Goal: Task Accomplishment & Management: Use online tool/utility

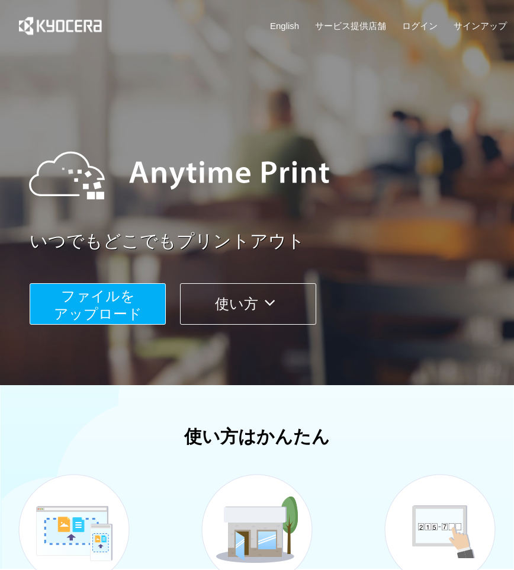
click at [118, 305] on button "ファイルを ​​アップロード" at bounding box center [98, 303] width 136 height 41
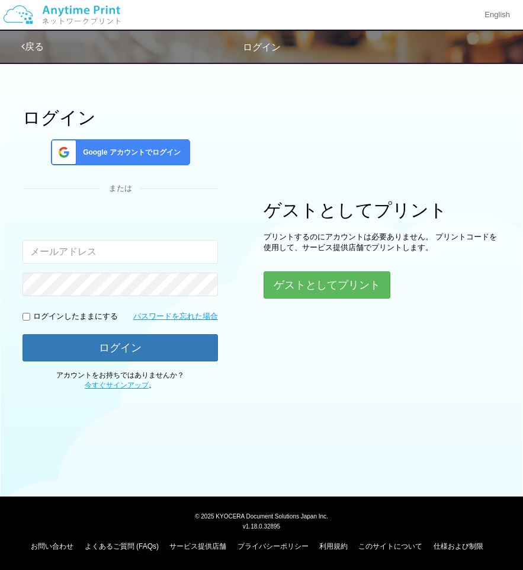
click at [149, 155] on span "Google アカウントでログイン" at bounding box center [129, 153] width 103 height 10
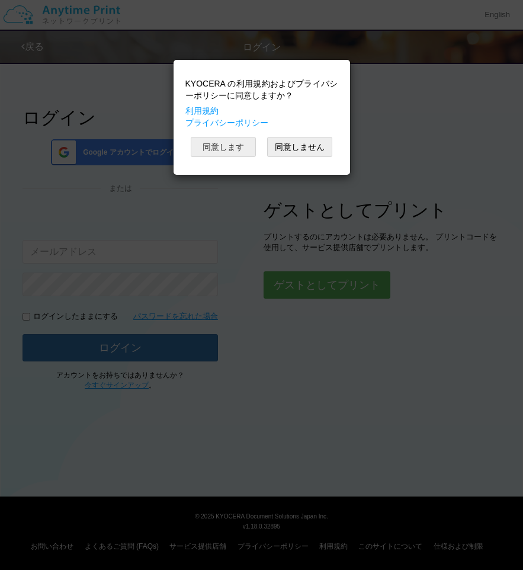
click at [204, 150] on button "同意します" at bounding box center [223, 147] width 65 height 20
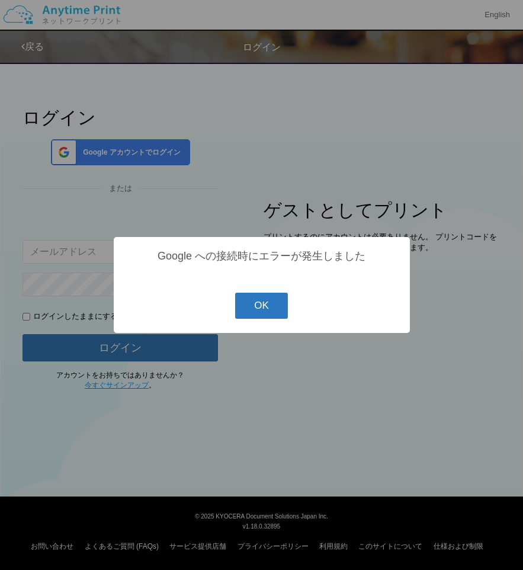
click at [251, 312] on button "OK" at bounding box center [261, 306] width 53 height 26
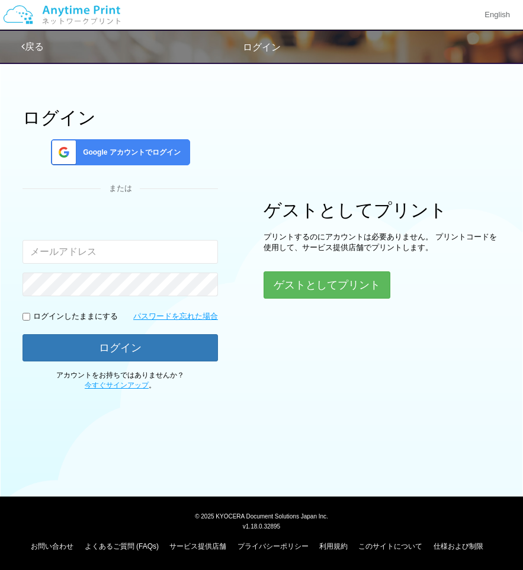
click at [161, 155] on span "Google アカウントでログイン" at bounding box center [129, 153] width 103 height 10
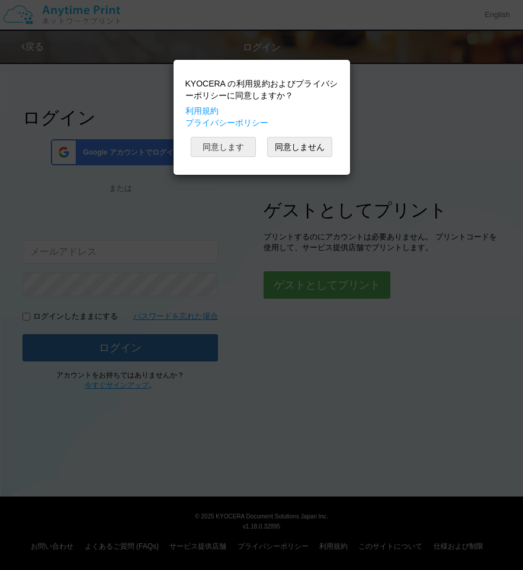
click at [222, 146] on button "同意します" at bounding box center [223, 147] width 65 height 20
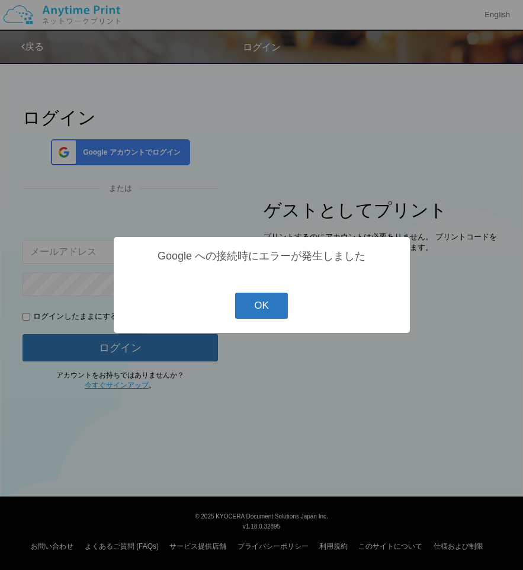
click at [268, 299] on button "OK" at bounding box center [261, 306] width 53 height 26
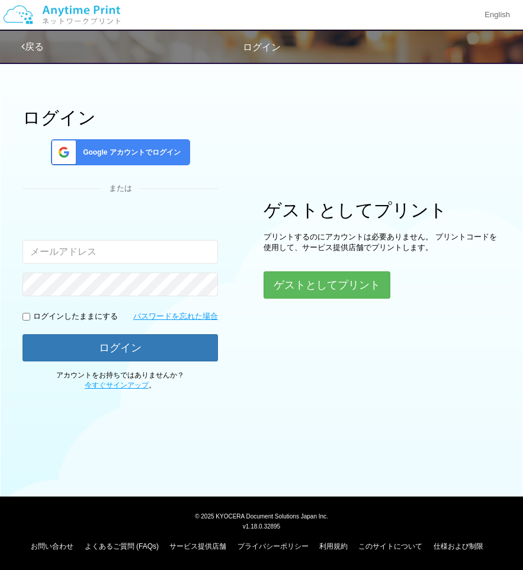
click at [107, 143] on div "Google アカウントでログイン" at bounding box center [120, 152] width 139 height 26
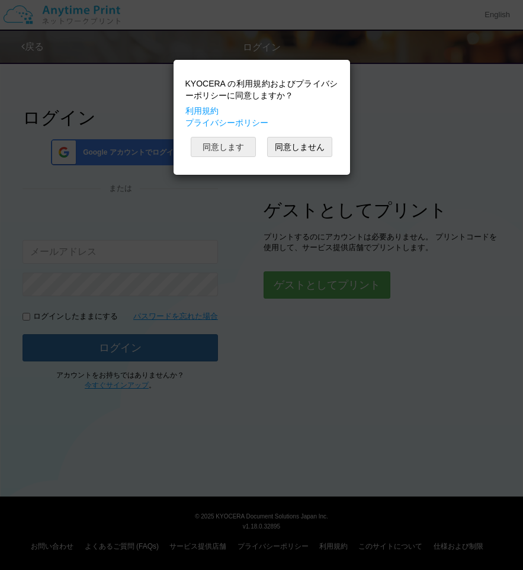
click at [214, 147] on button "同意します" at bounding box center [223, 147] width 65 height 20
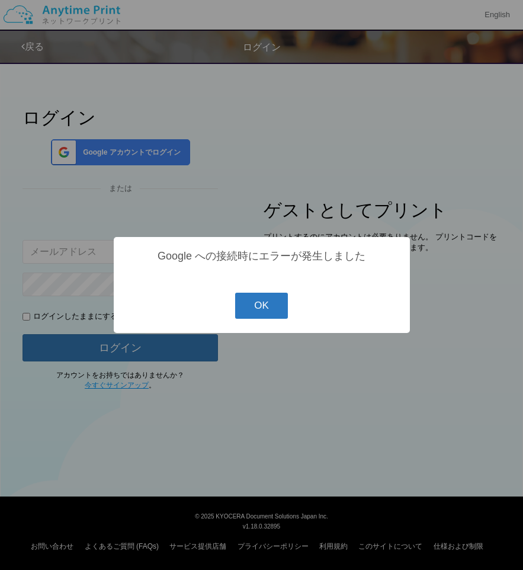
click at [257, 310] on button "OK" at bounding box center [261, 306] width 53 height 26
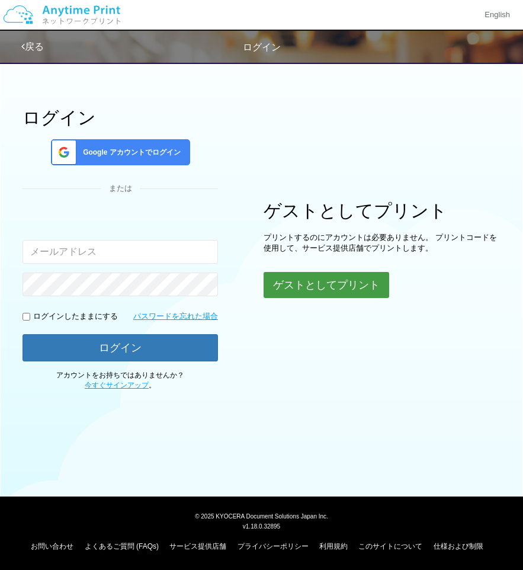
click at [364, 289] on button "ゲストとしてプリント" at bounding box center [327, 285] width 126 height 26
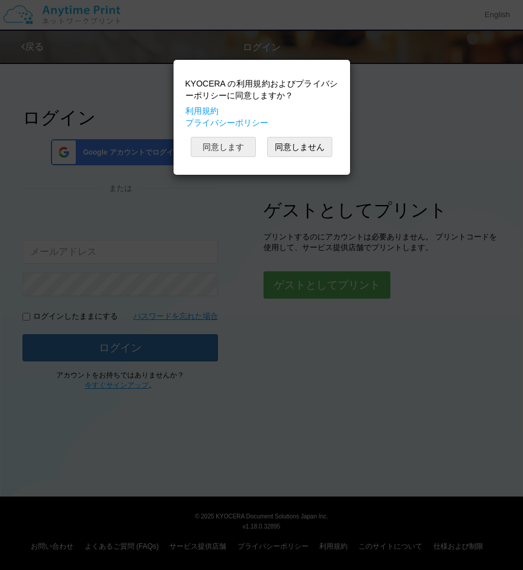
click at [229, 148] on button "同意します" at bounding box center [223, 147] width 65 height 20
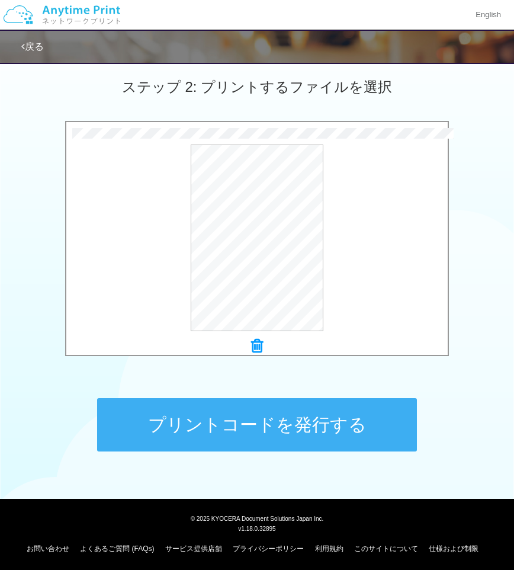
scroll to position [331, 0]
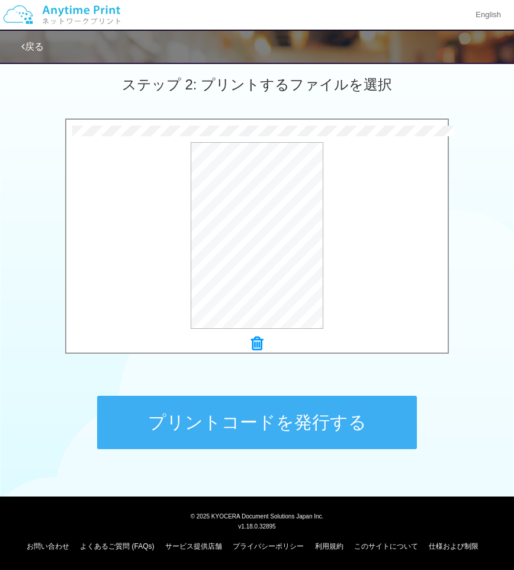
click at [385, 422] on button "プリントコードを発行する" at bounding box center [257, 422] width 320 height 53
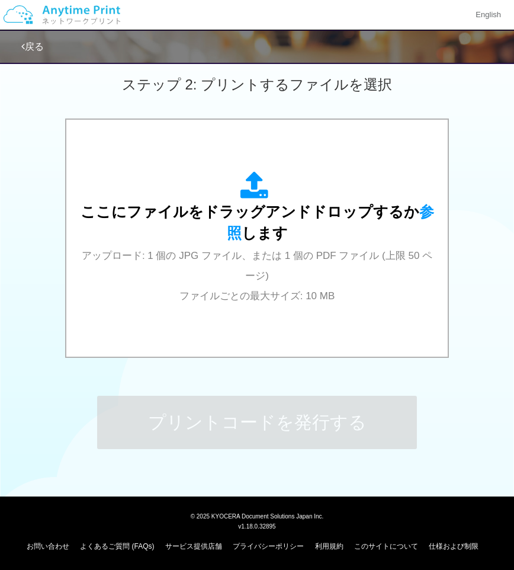
scroll to position [0, 0]
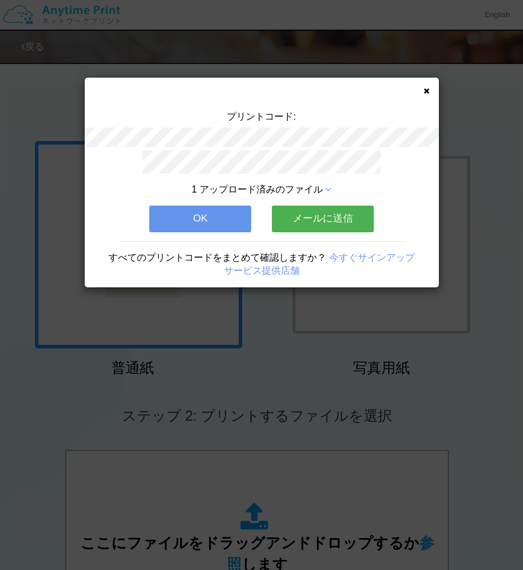
click at [322, 213] on button "メールに送信" at bounding box center [323, 219] width 102 height 26
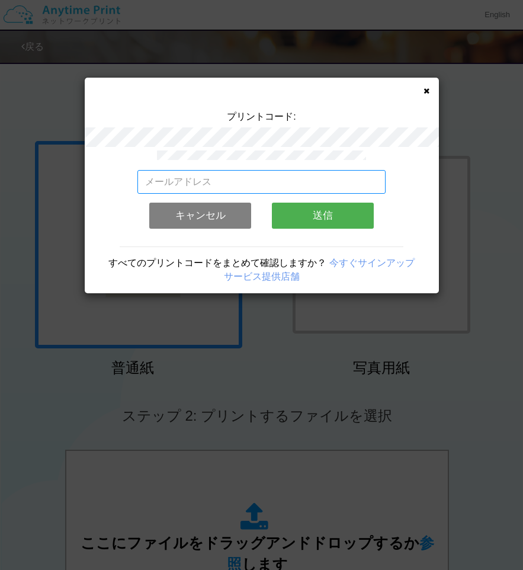
click at [235, 184] on input "email" at bounding box center [261, 182] width 248 height 24
type input "[EMAIL_ADDRESS][DOMAIN_NAME]"
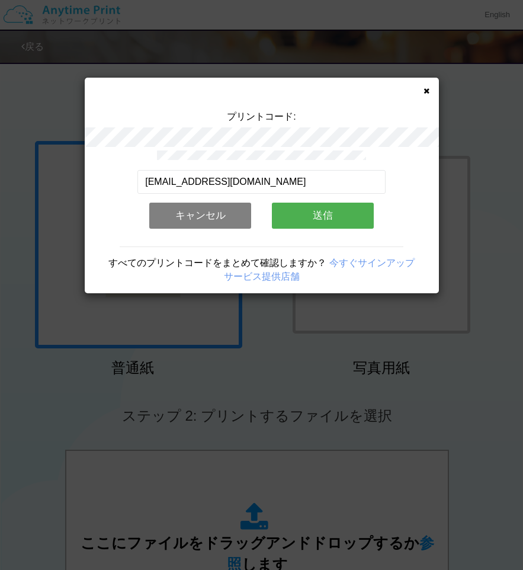
click at [337, 224] on button "送信" at bounding box center [323, 216] width 102 height 26
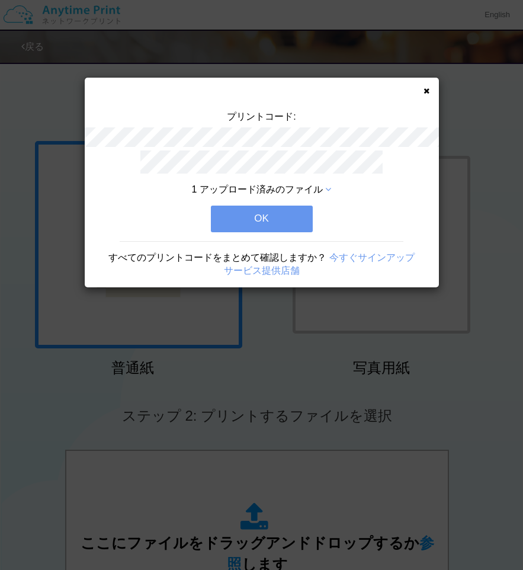
click at [274, 220] on button "OK" at bounding box center [262, 219] width 102 height 26
